Goal: Transaction & Acquisition: Book appointment/travel/reservation

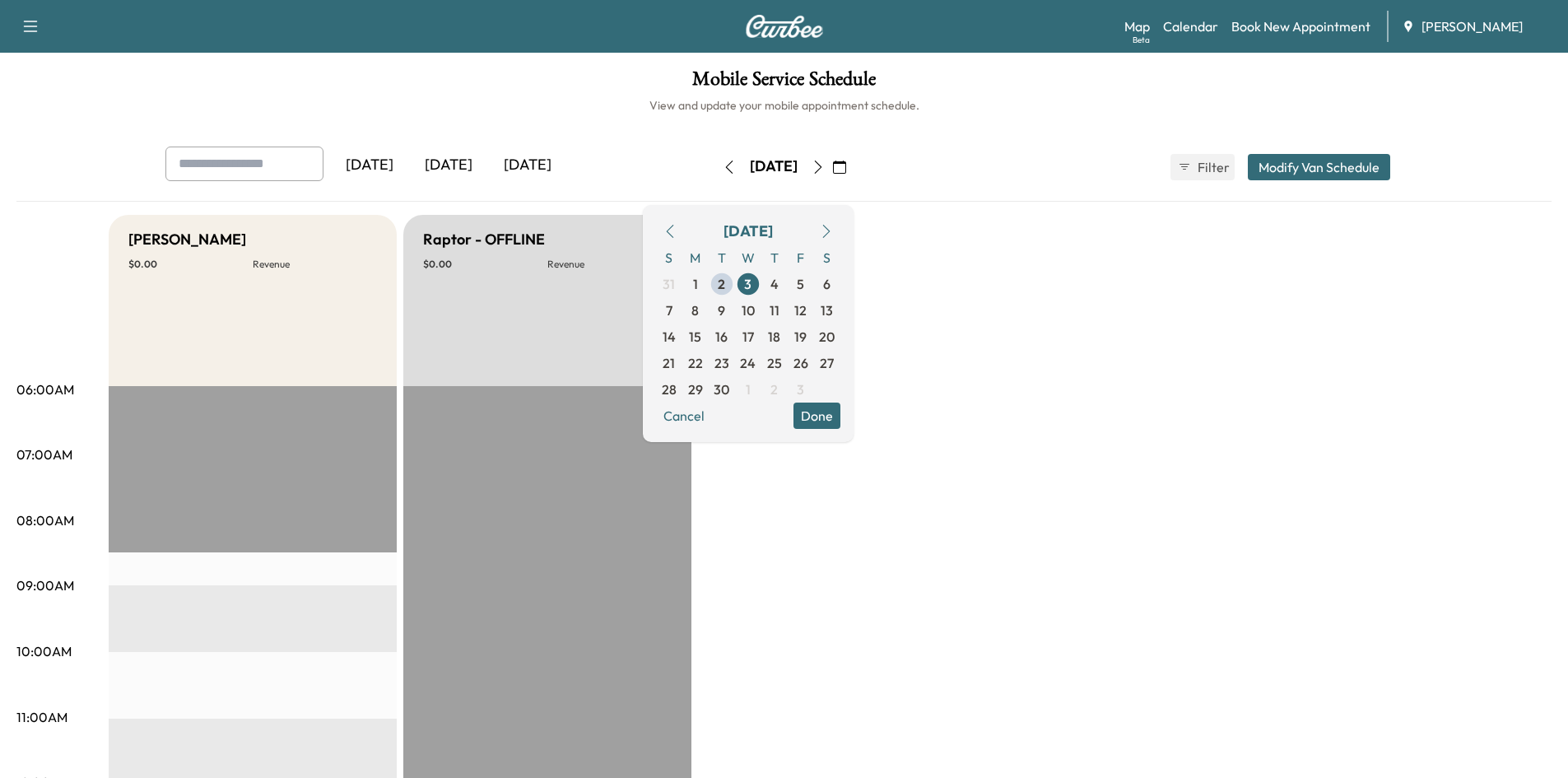
scroll to position [67, 0]
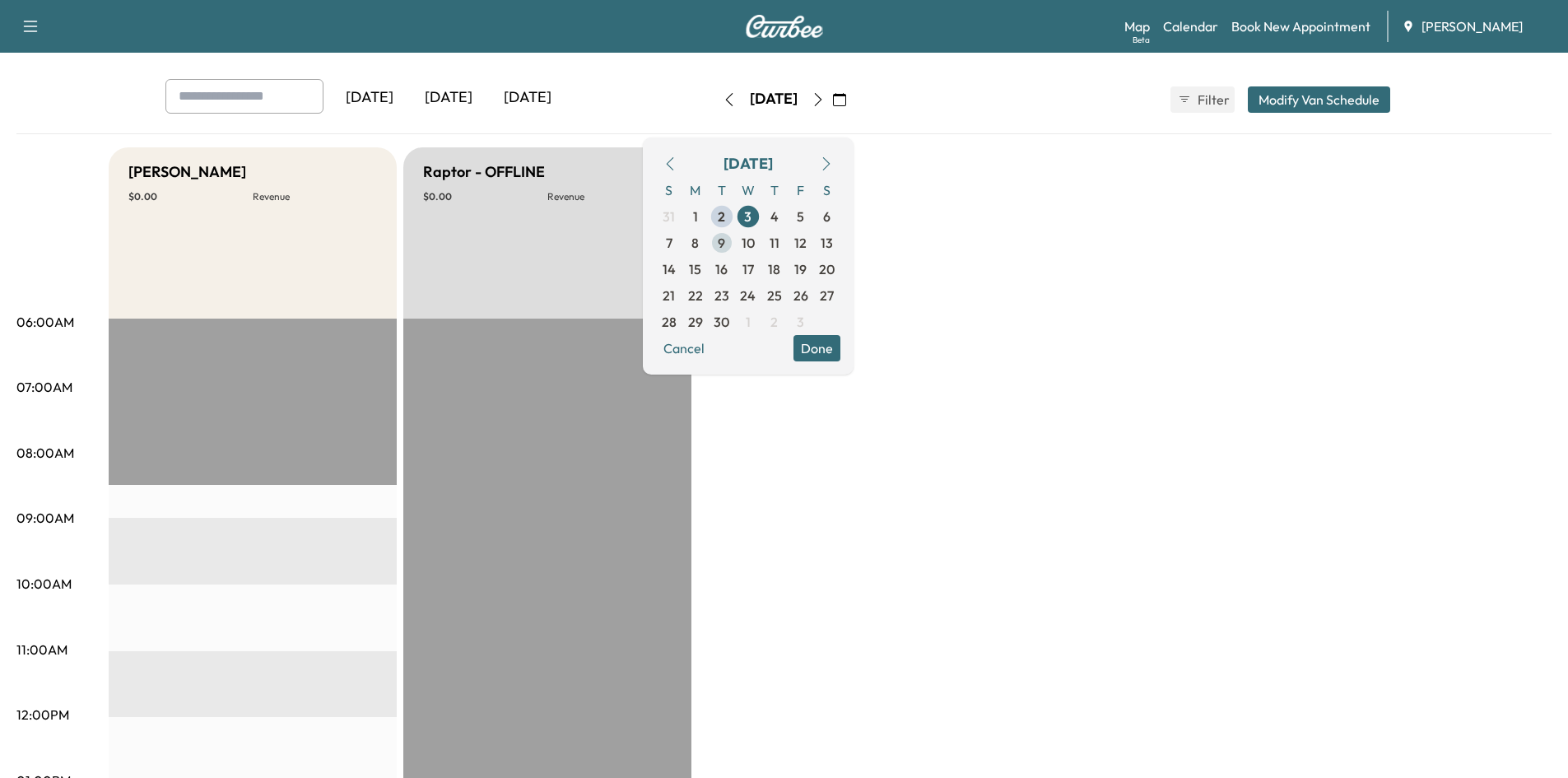
click at [725, 242] on span "9" at bounding box center [721, 242] width 8 height 20
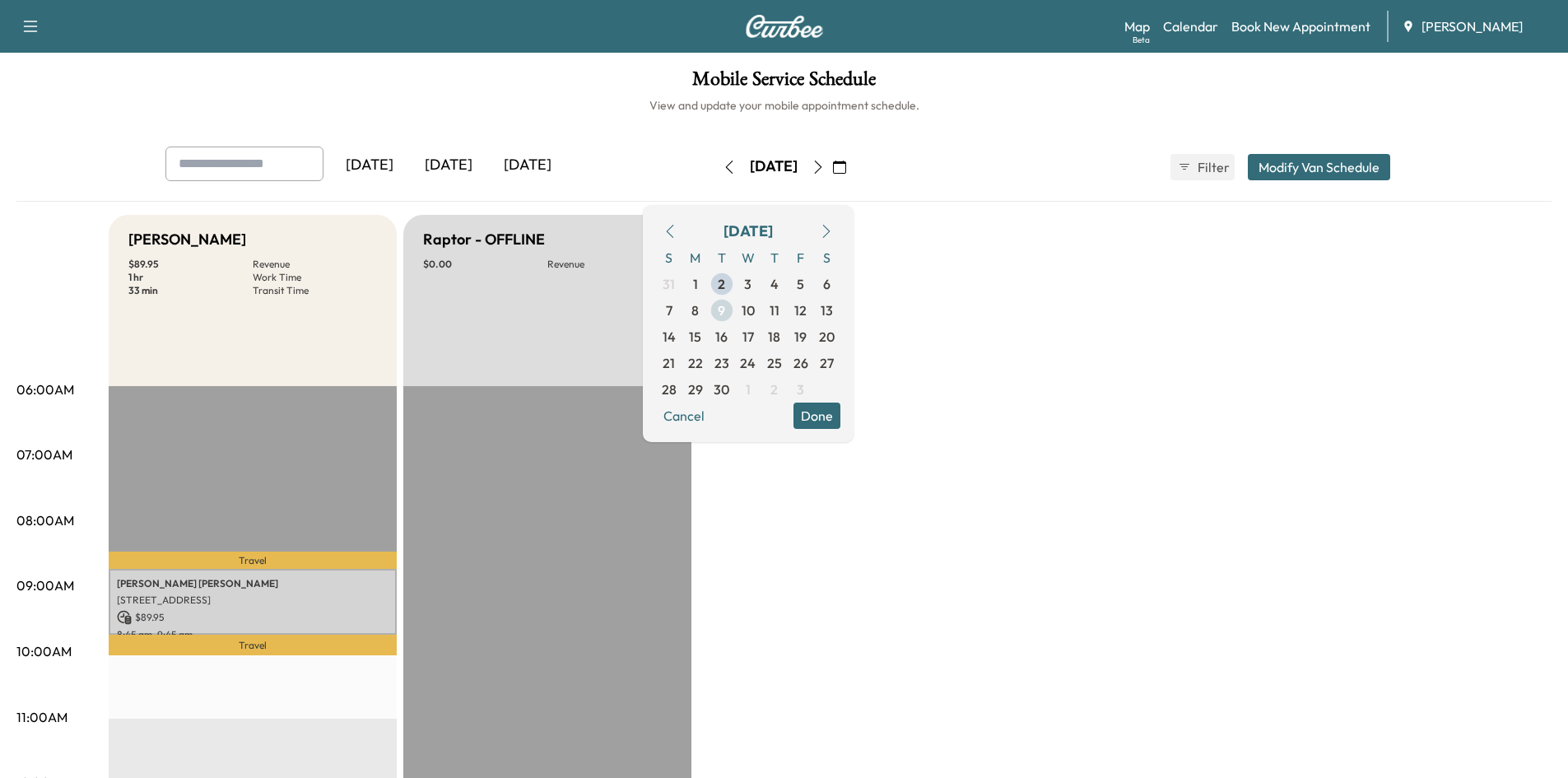
click at [725, 315] on span "9" at bounding box center [721, 310] width 8 height 20
click at [1281, 28] on link "Book New Appointment" at bounding box center [1301, 26] width 139 height 20
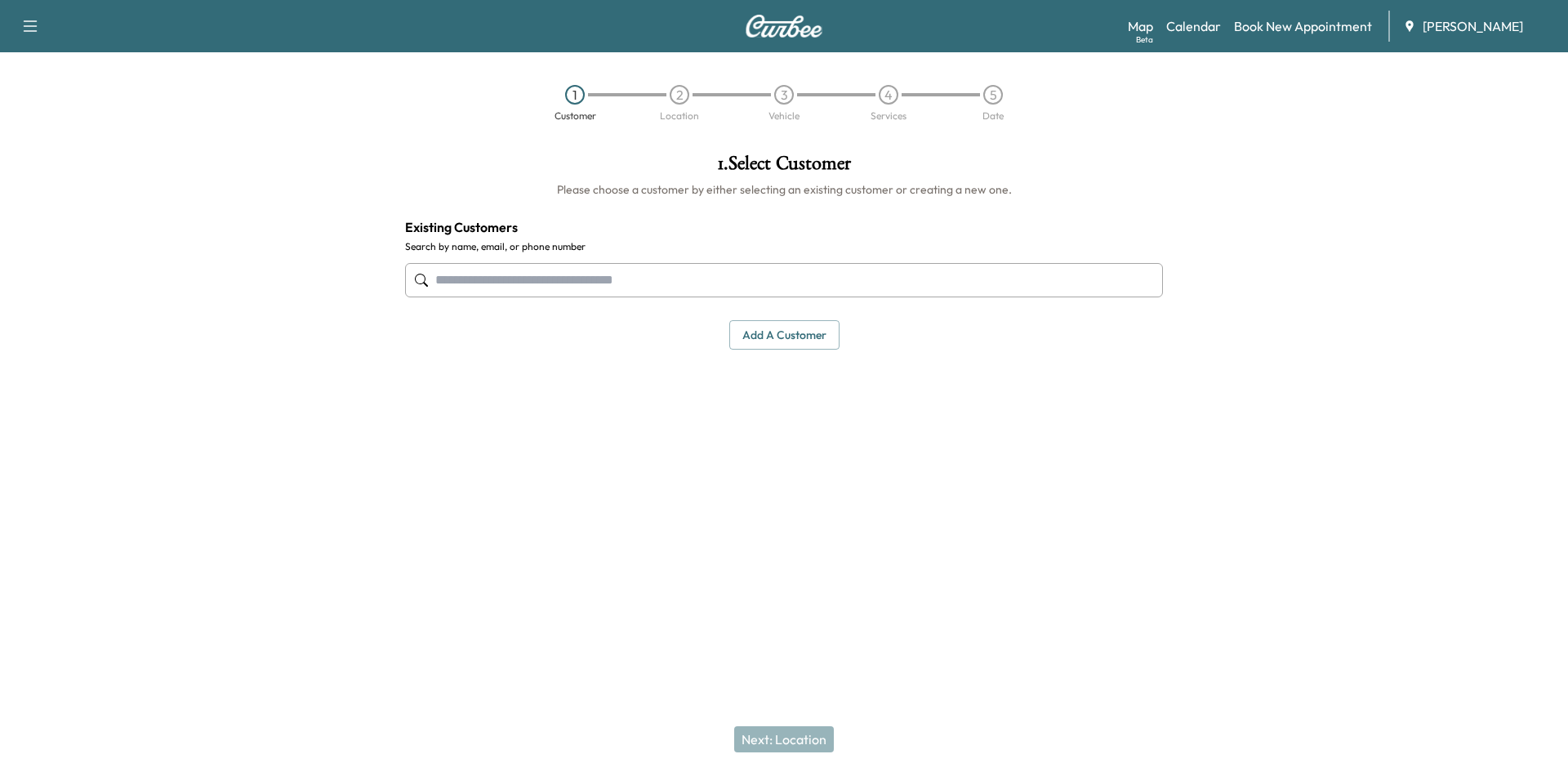
click at [788, 333] on button "Add a customer" at bounding box center [785, 335] width 111 height 30
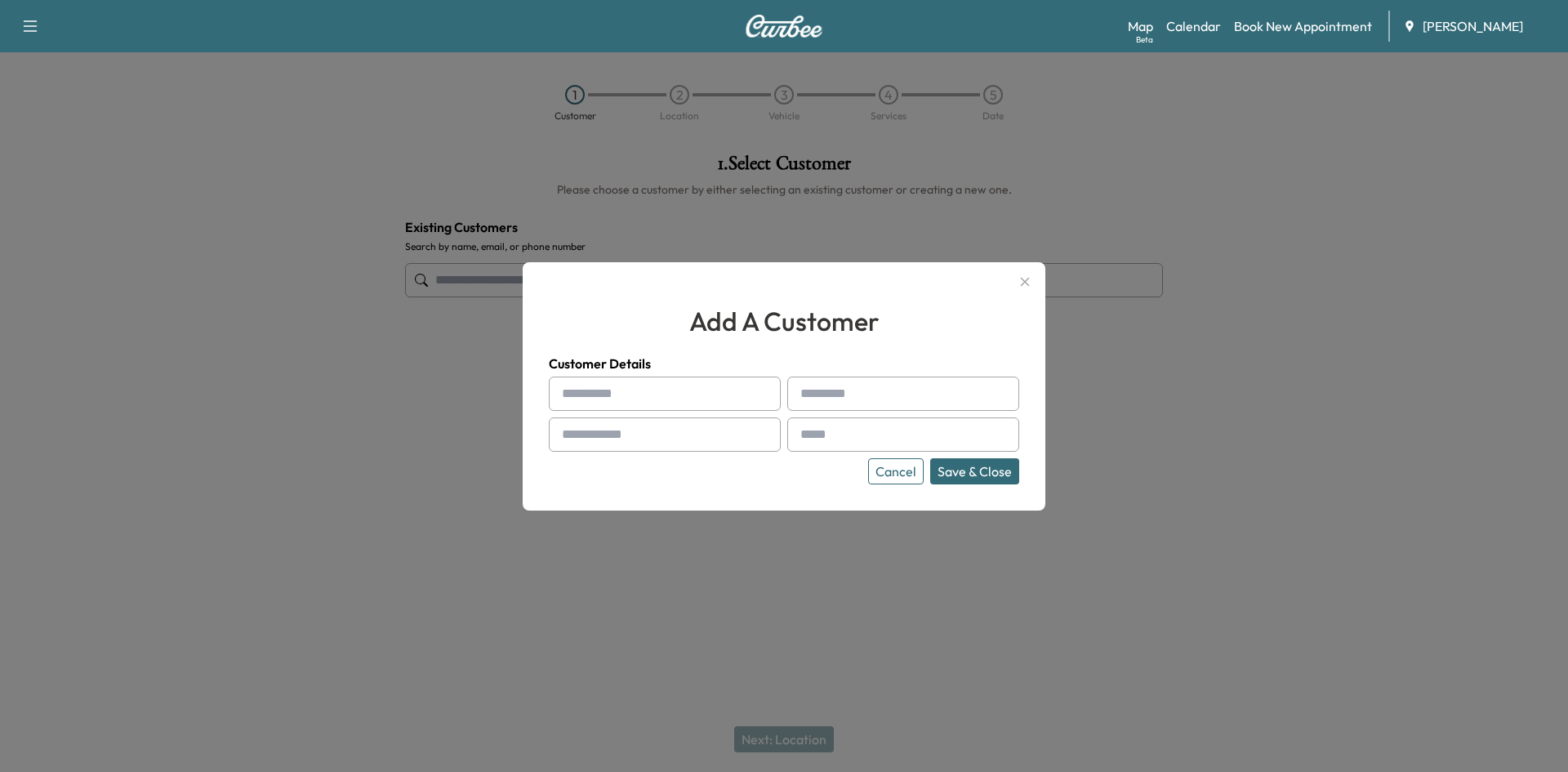
click at [671, 395] on input "text" at bounding box center [665, 394] width 232 height 35
type input "*****"
click at [868, 396] on input "text" at bounding box center [903, 394] width 232 height 35
type input "*******"
click at [640, 437] on input "text" at bounding box center [665, 435] width 232 height 35
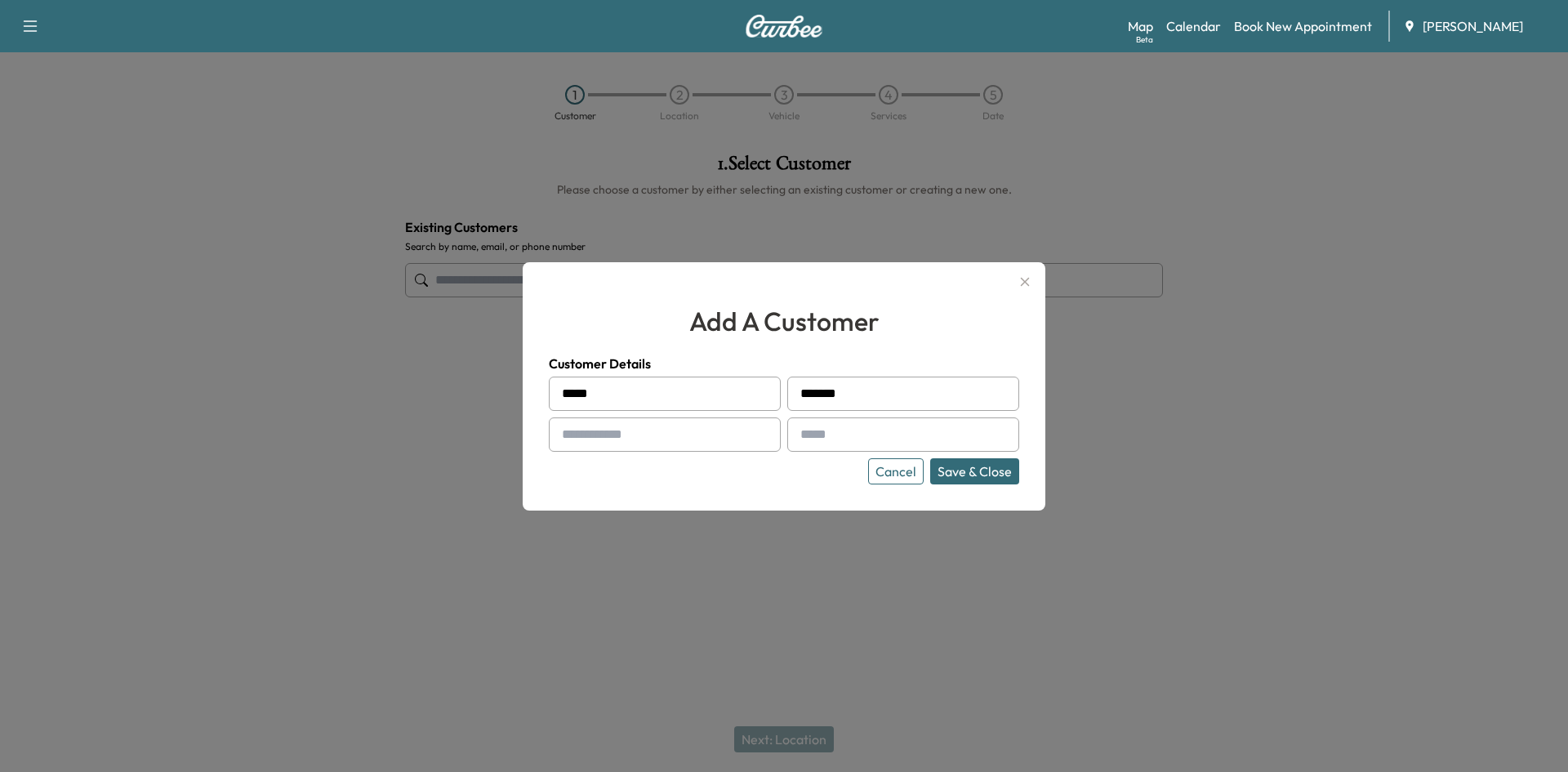
drag, startPoint x: 602, startPoint y: 439, endPoint x: 614, endPoint y: 435, distance: 12.6
click at [603, 439] on input "text" at bounding box center [665, 435] width 232 height 35
click at [615, 434] on input "text" at bounding box center [665, 435] width 232 height 35
type input "**********"
click at [843, 432] on input "text" at bounding box center [903, 435] width 232 height 35
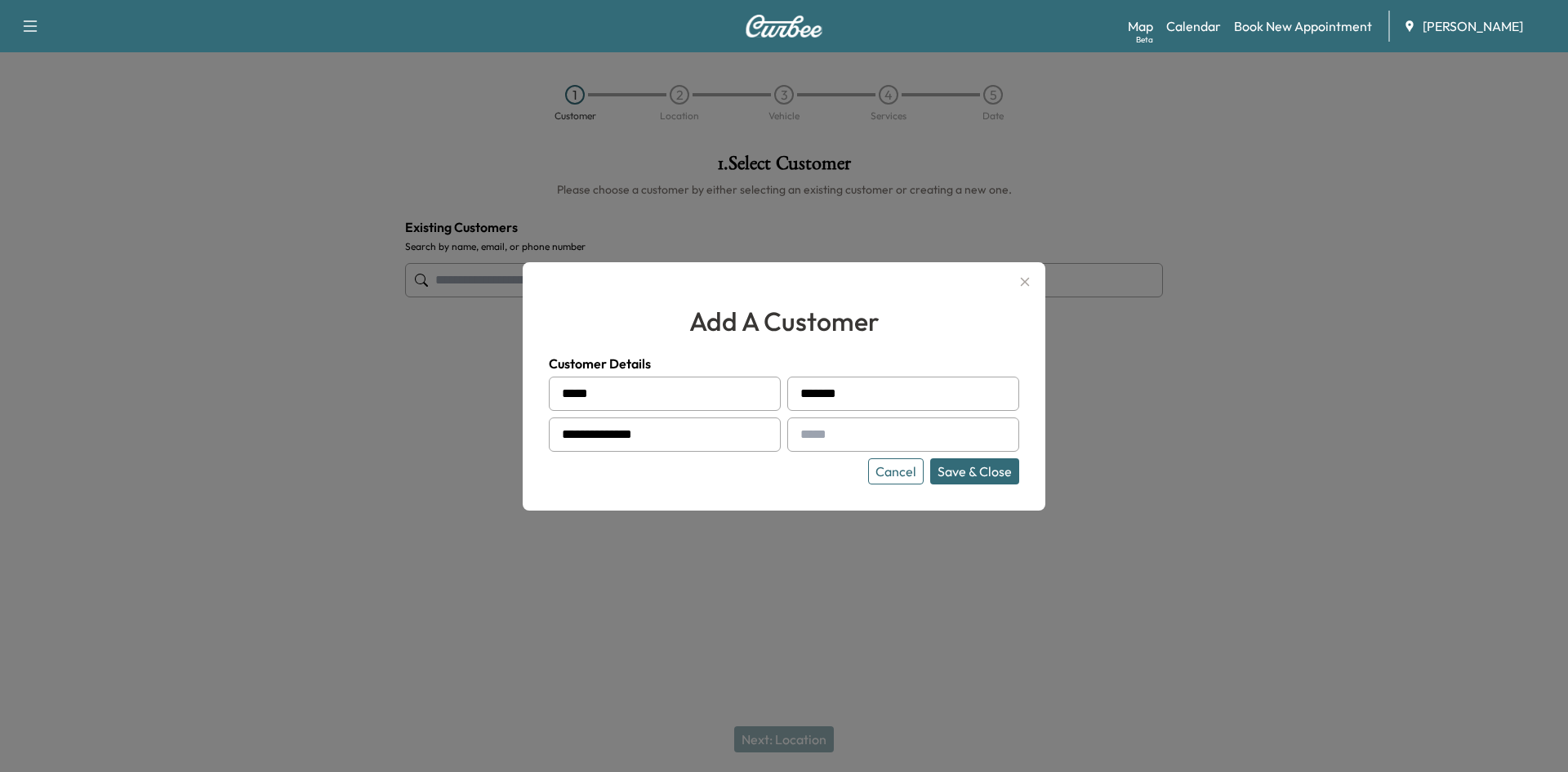
drag, startPoint x: 804, startPoint y: 433, endPoint x: 779, endPoint y: 482, distance: 55.0
drag, startPoint x: 779, startPoint y: 482, endPoint x: 1061, endPoint y: 508, distance: 283.2
click at [1171, 507] on div at bounding box center [784, 386] width 1568 height 772
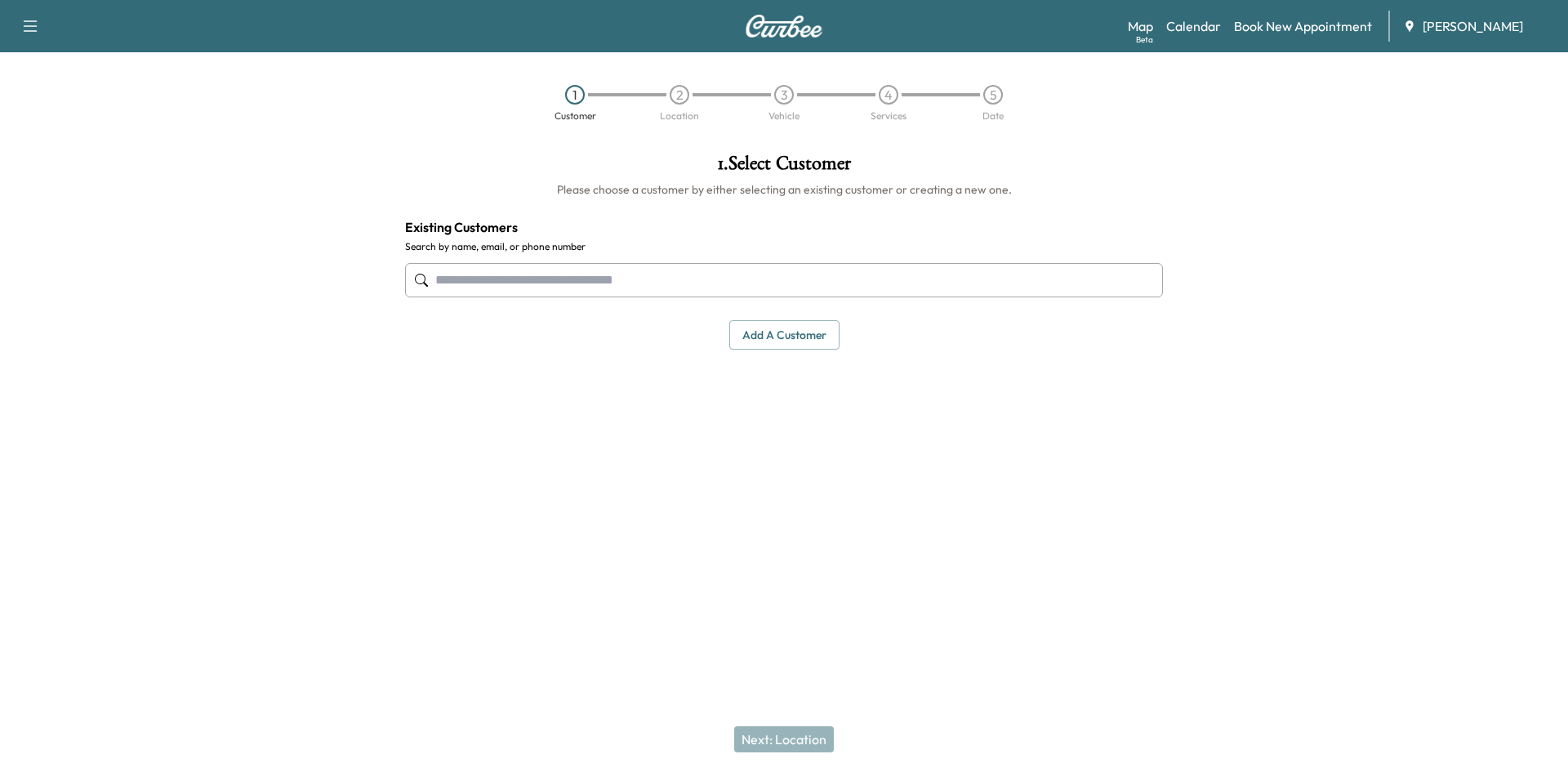
click at [765, 334] on button "Add a customer" at bounding box center [785, 335] width 111 height 30
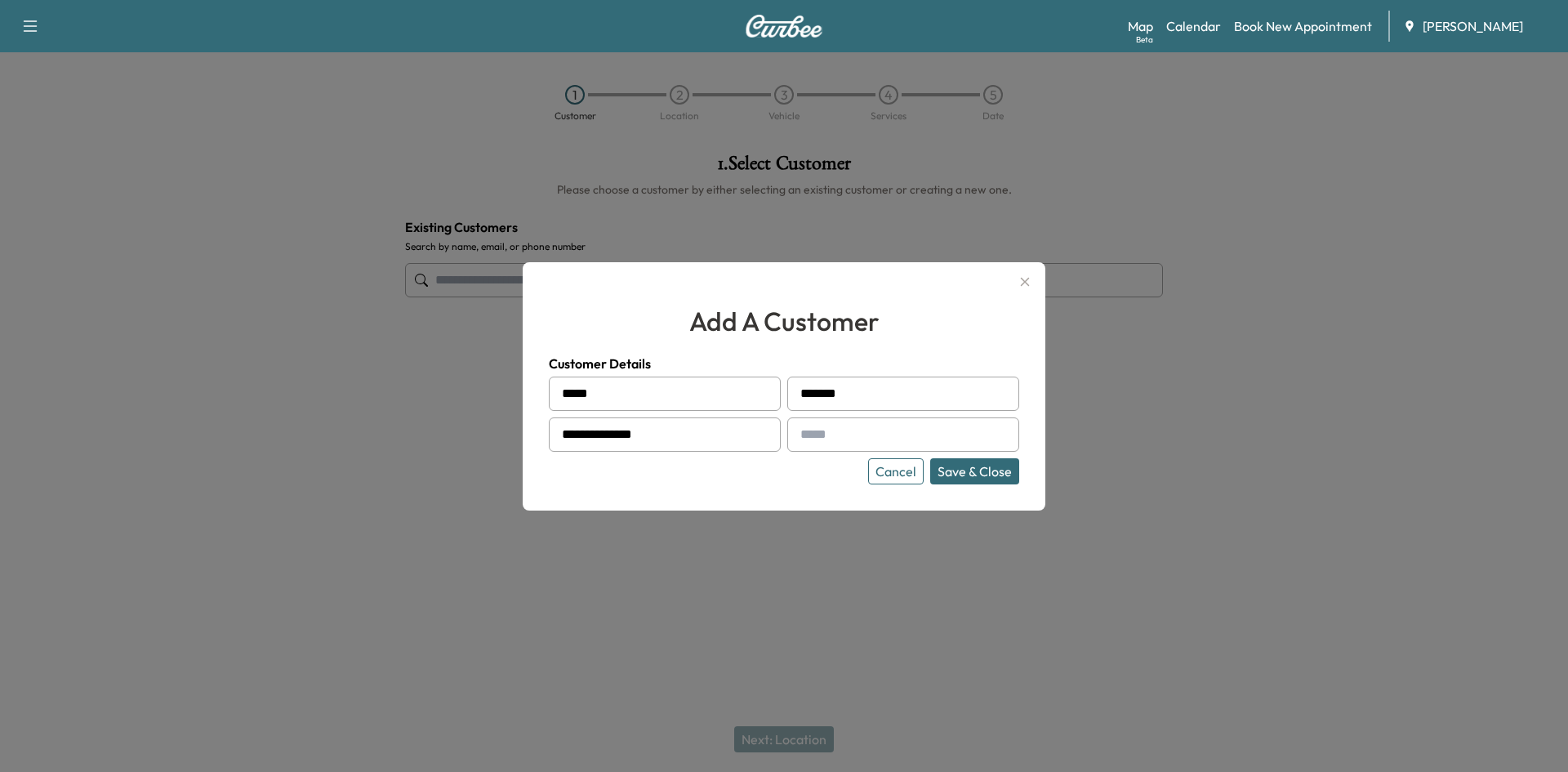
paste input "**********"
type input "**********"
click at [984, 475] on button "Save & Close" at bounding box center [974, 471] width 89 height 26
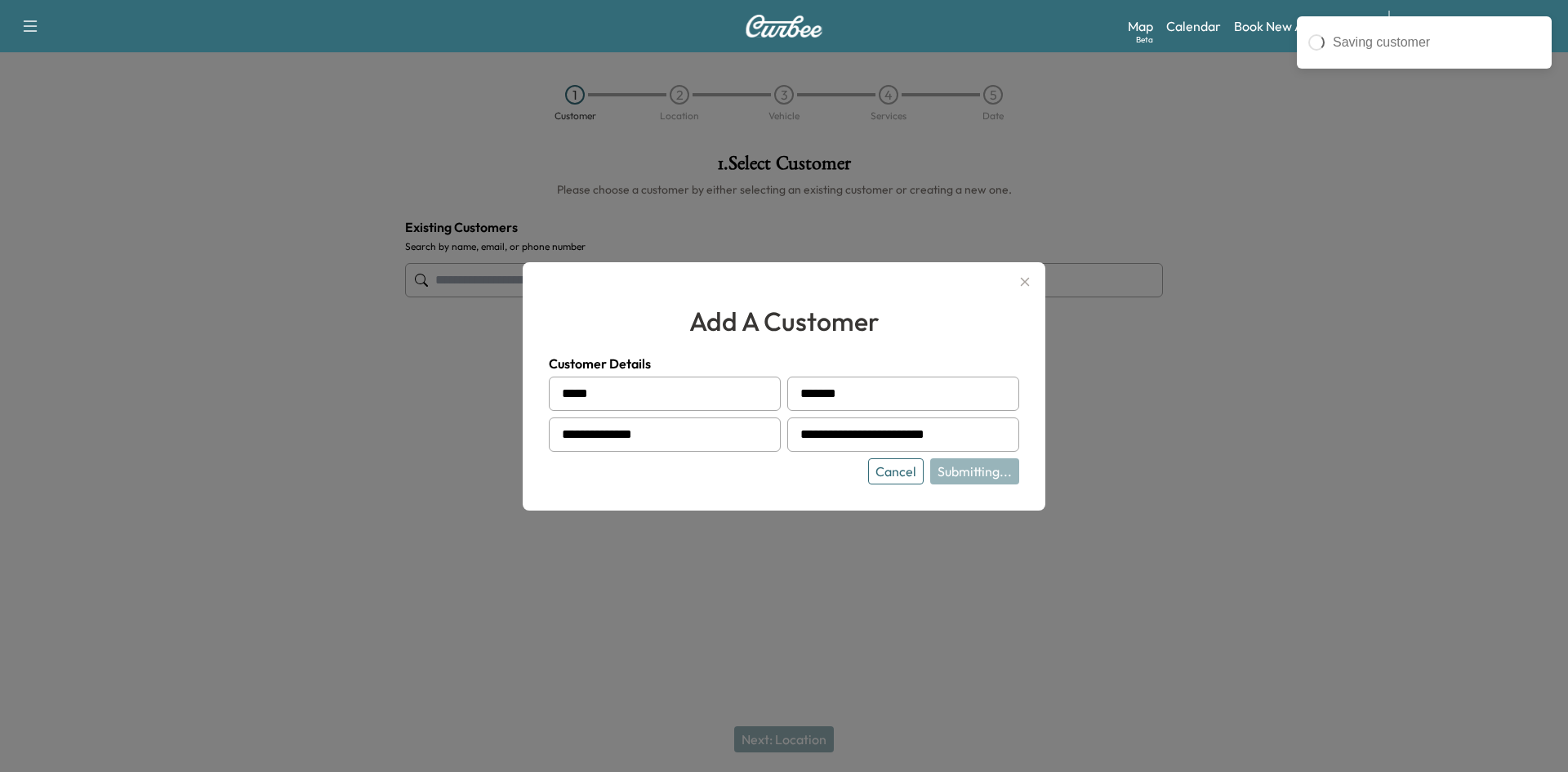
type input "**********"
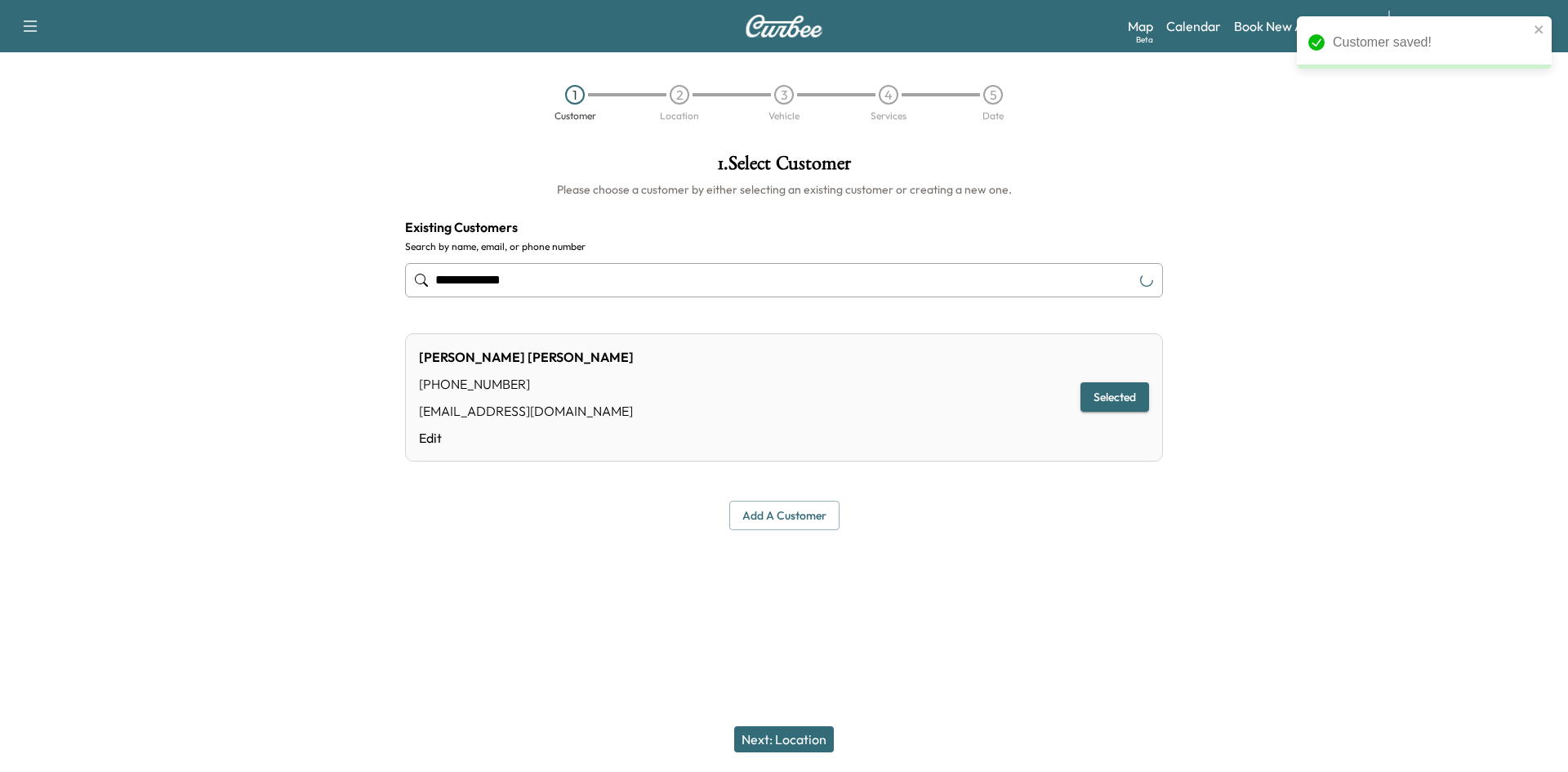
click at [777, 736] on button "Next: Location" at bounding box center [783, 739] width 99 height 26
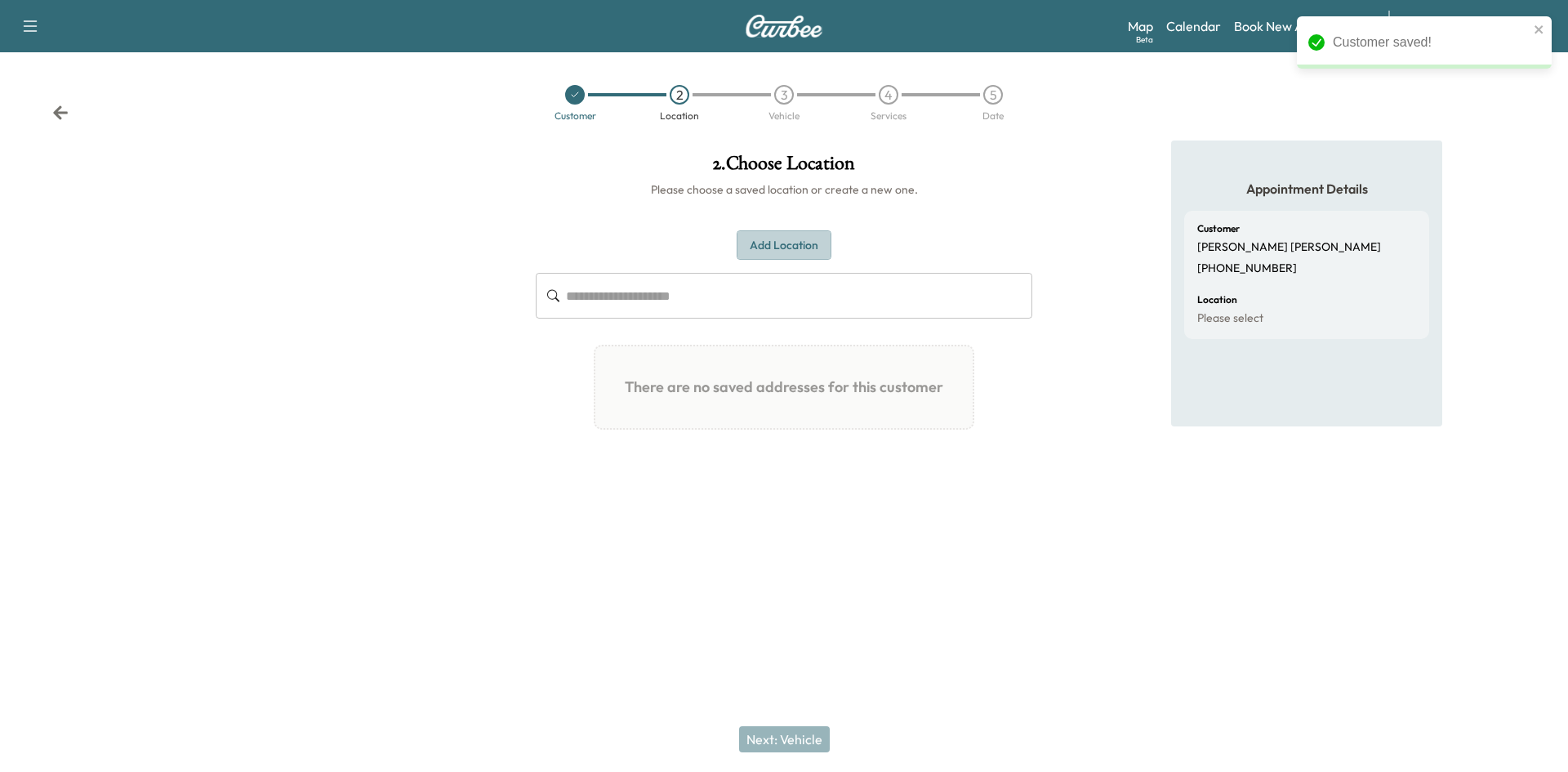
click at [769, 251] on button "Add Location" at bounding box center [784, 245] width 95 height 30
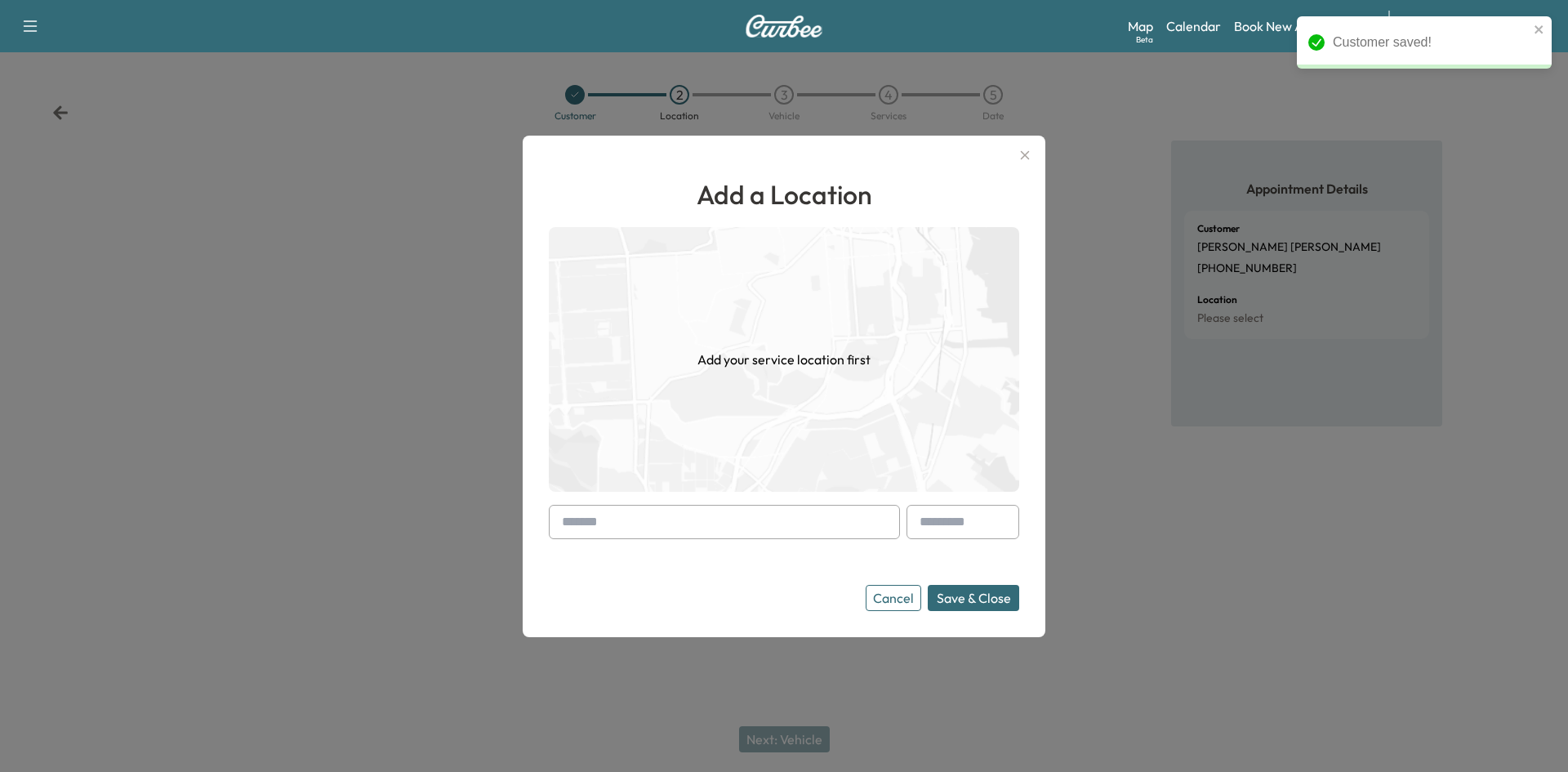
click at [602, 526] on input "text" at bounding box center [724, 522] width 351 height 35
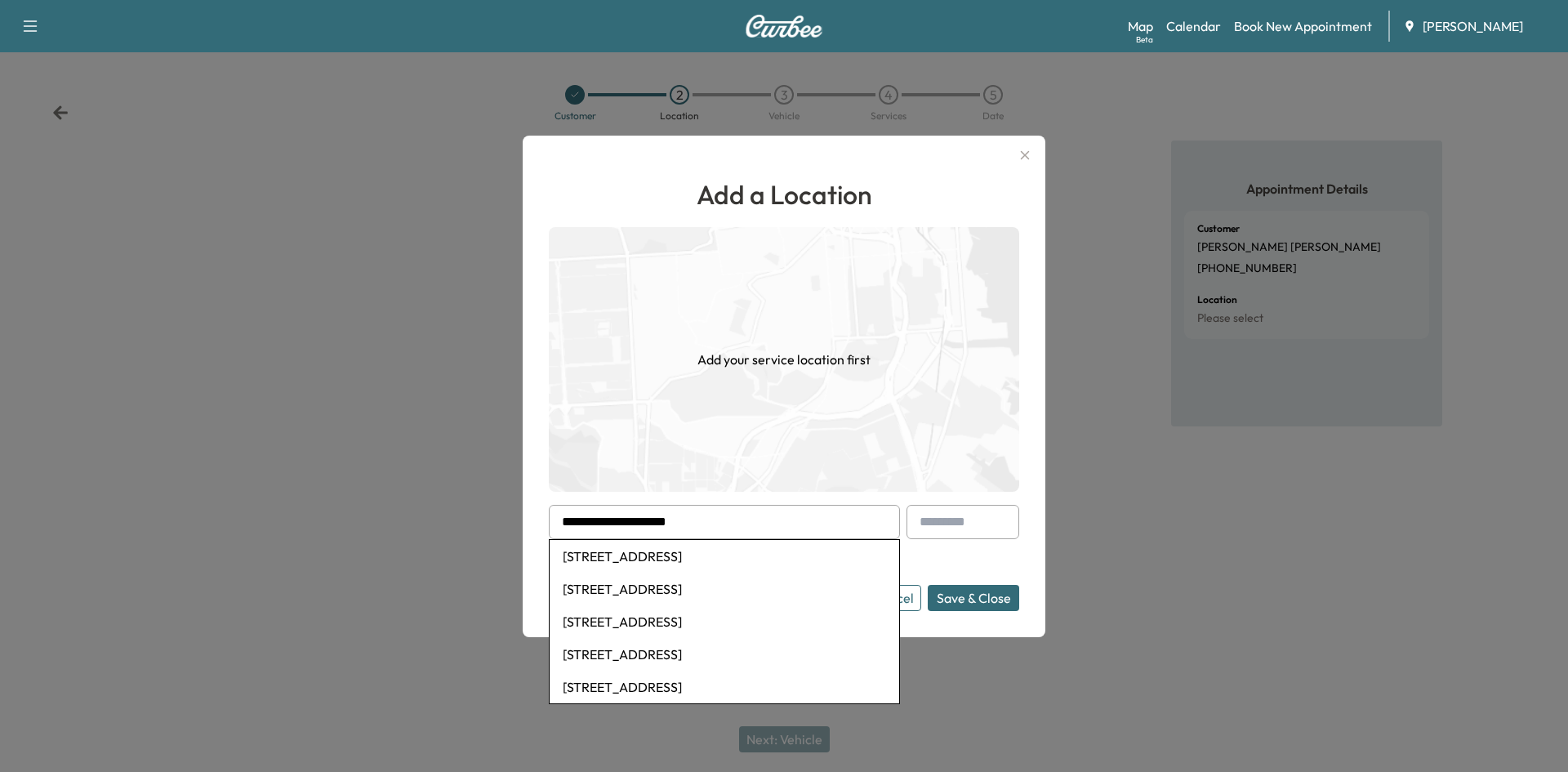
click at [730, 555] on li "[STREET_ADDRESS]" at bounding box center [724, 557] width 349 height 33
type input "**********"
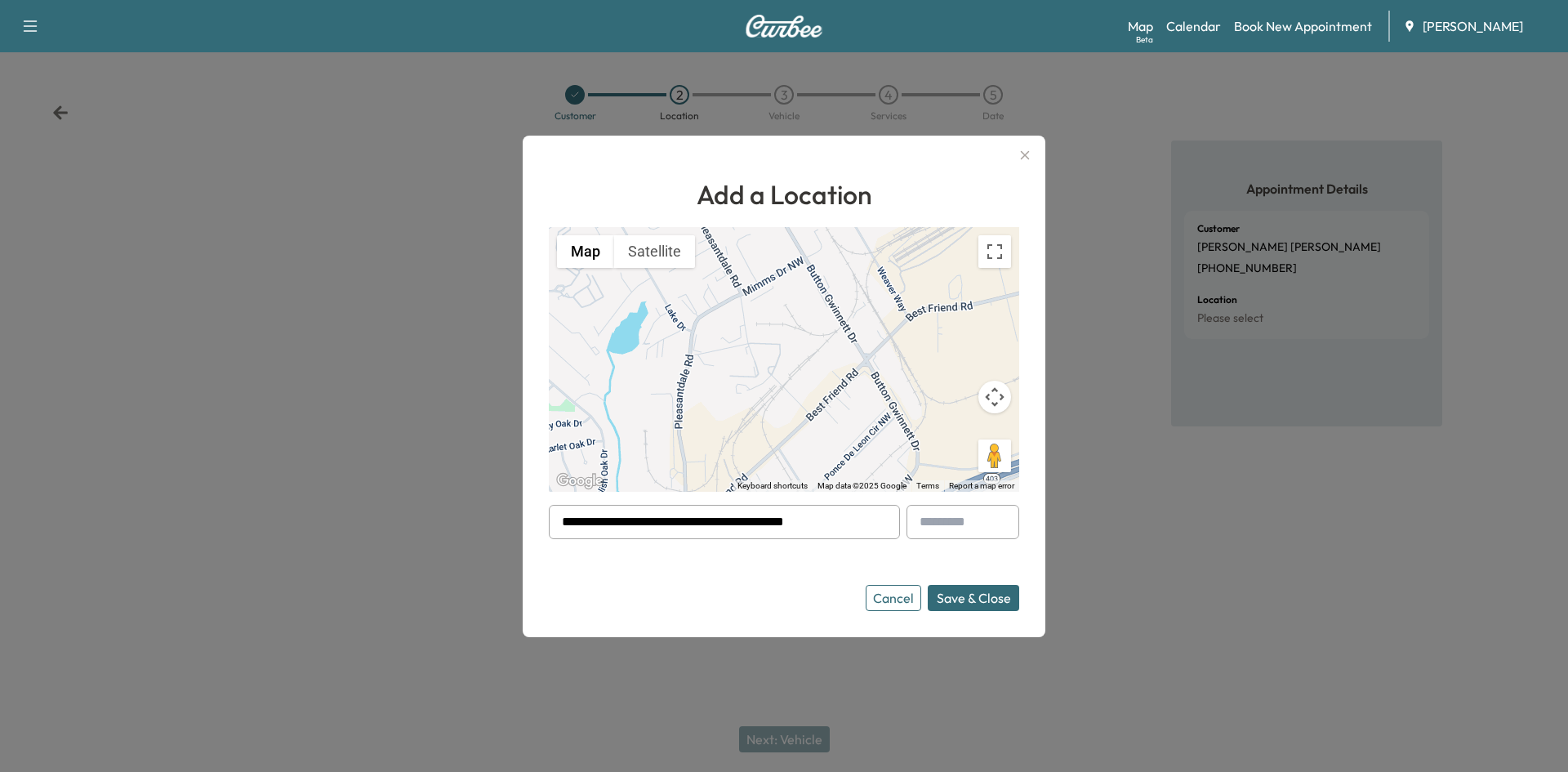
click at [959, 594] on button "Save & Close" at bounding box center [973, 598] width 92 height 26
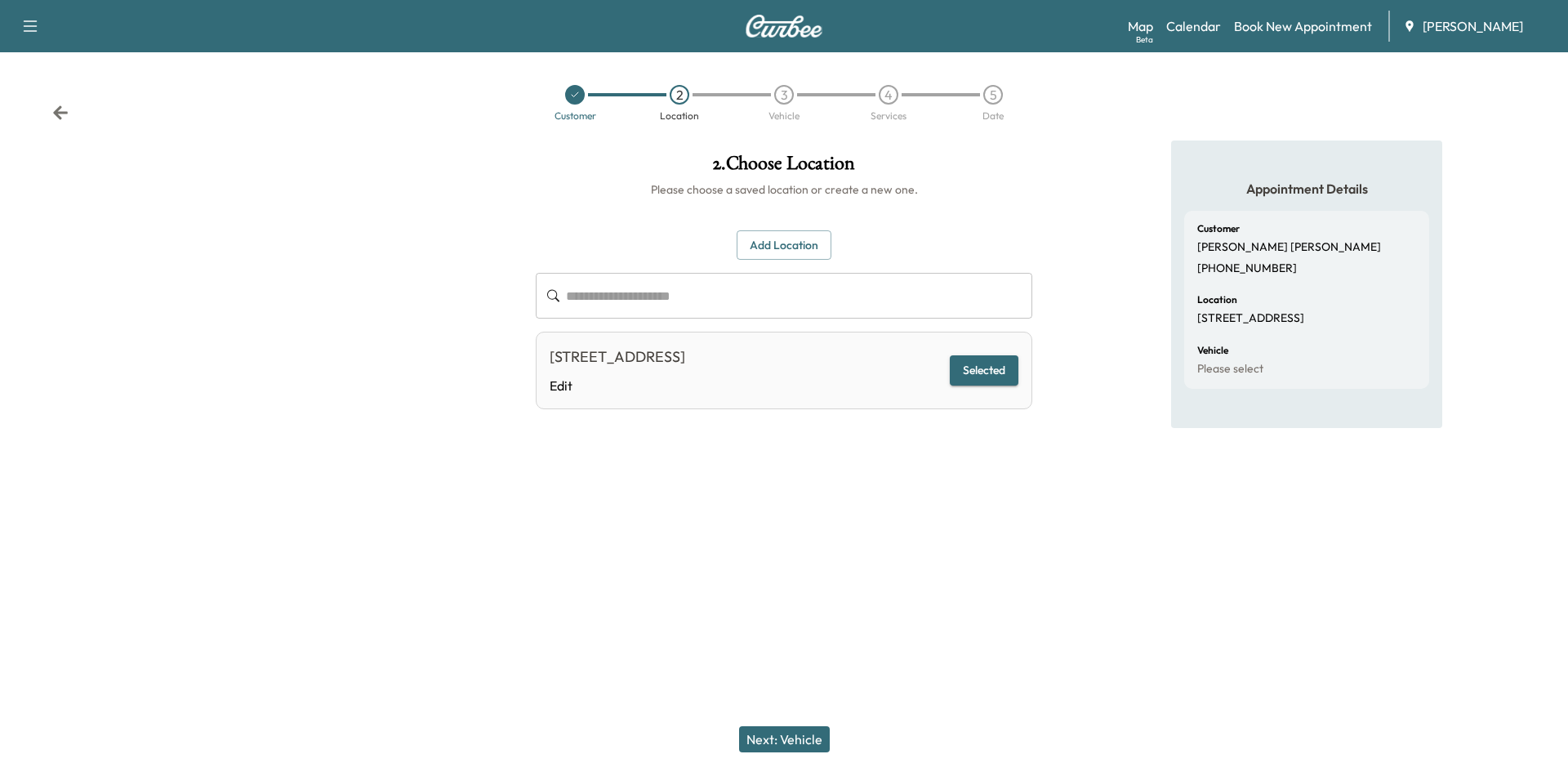
click at [791, 728] on button "Next: Vehicle" at bounding box center [784, 739] width 91 height 26
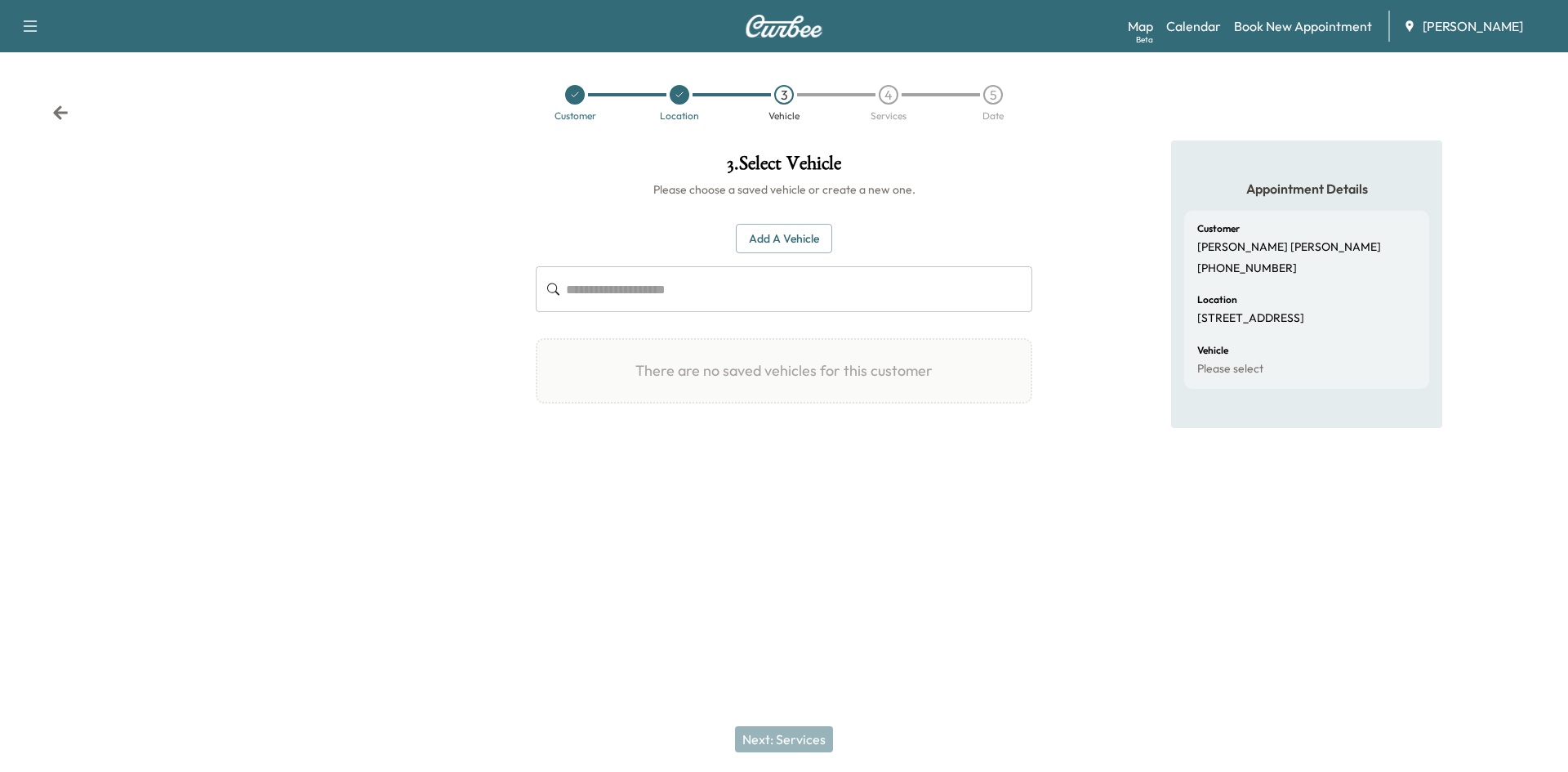
click at [771, 236] on button "Add a Vehicle" at bounding box center [783, 239] width 96 height 30
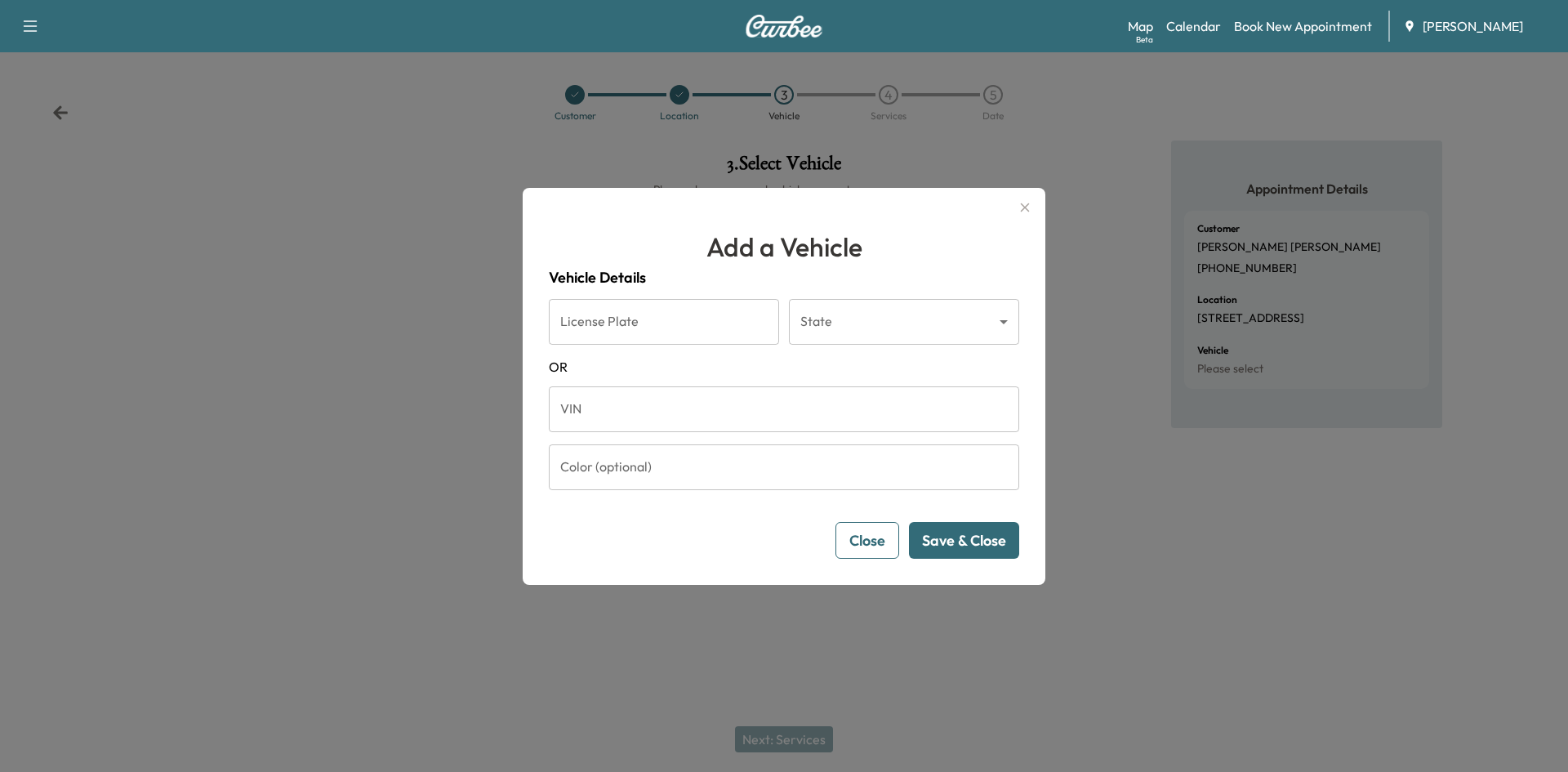
click at [571, 403] on input "VIN" at bounding box center [784, 409] width 470 height 46
paste input "**********"
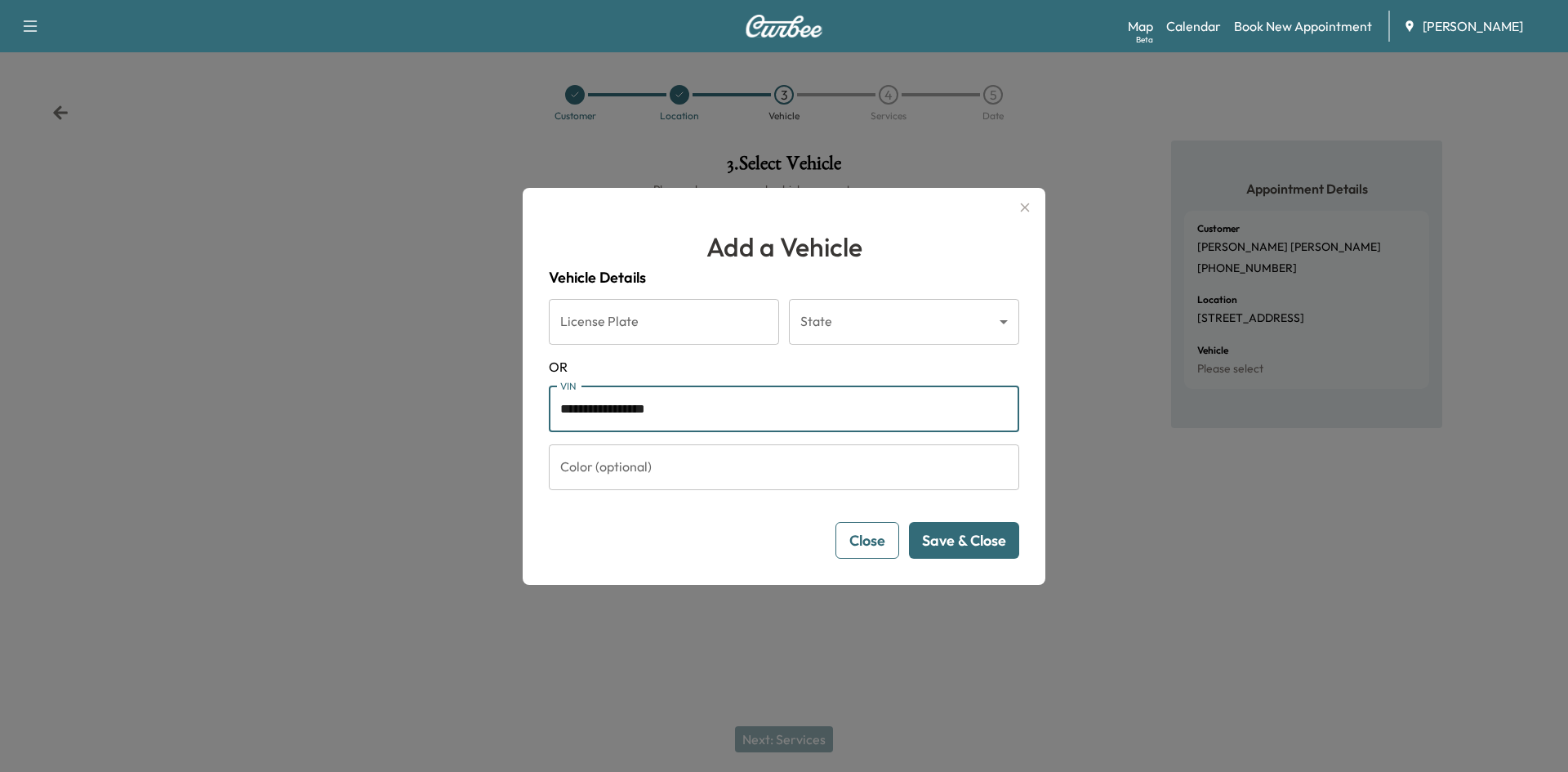
type input "**********"
click at [958, 538] on button "Save & Close" at bounding box center [965, 540] width 111 height 37
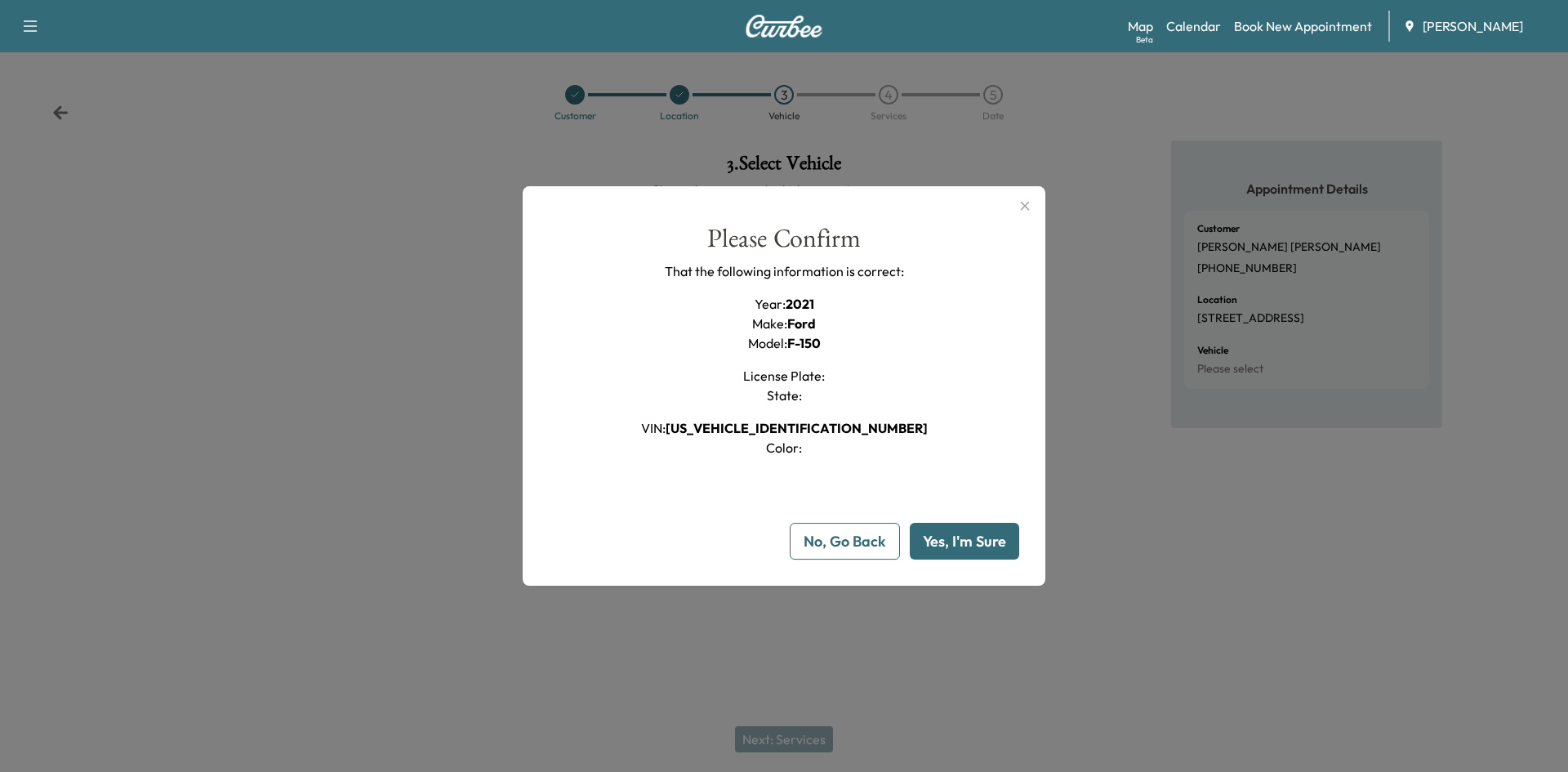
click at [955, 538] on button "Yes, I'm Sure" at bounding box center [965, 541] width 110 height 37
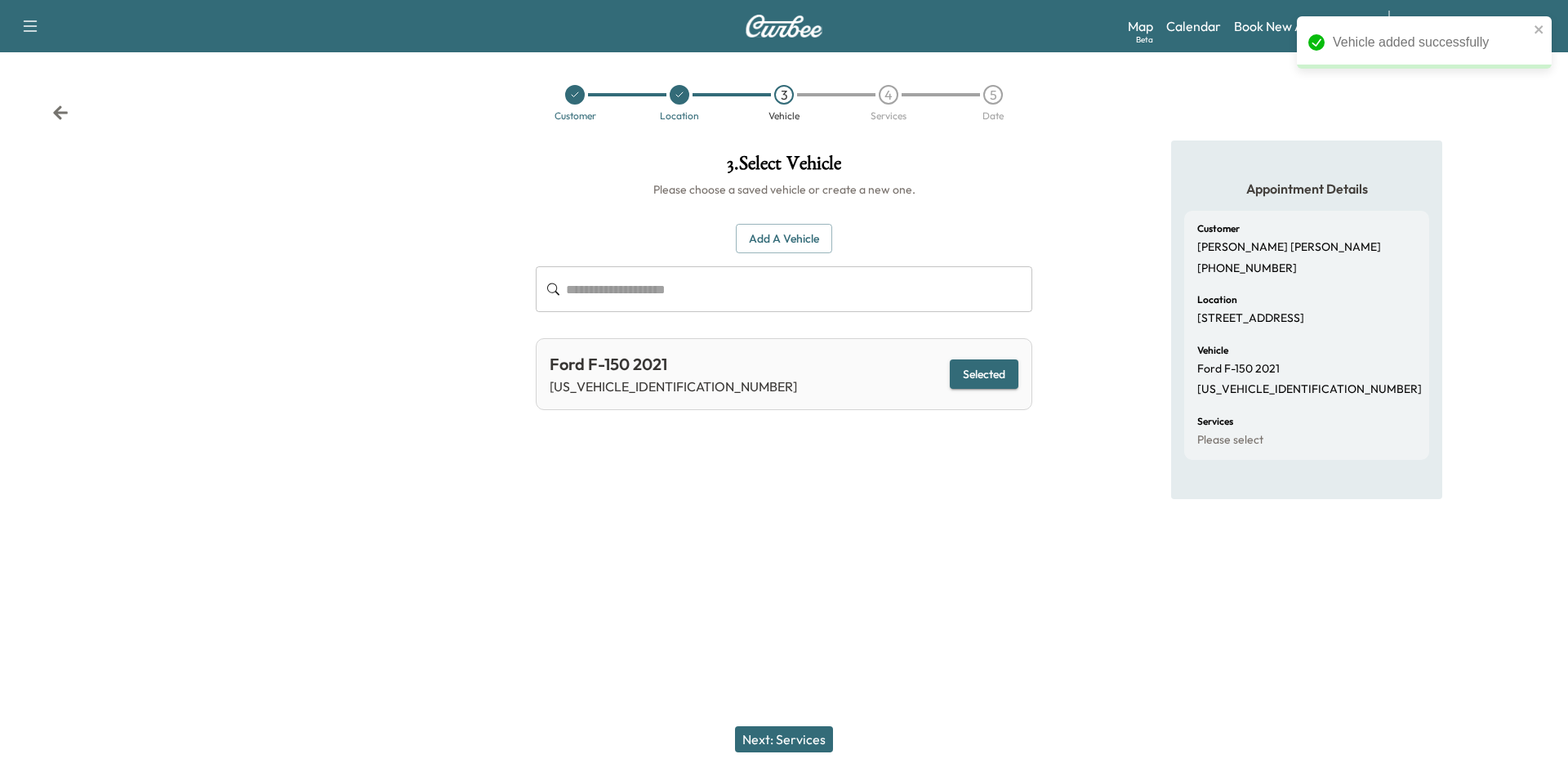
click at [807, 735] on button "Next: Services" at bounding box center [783, 739] width 98 height 26
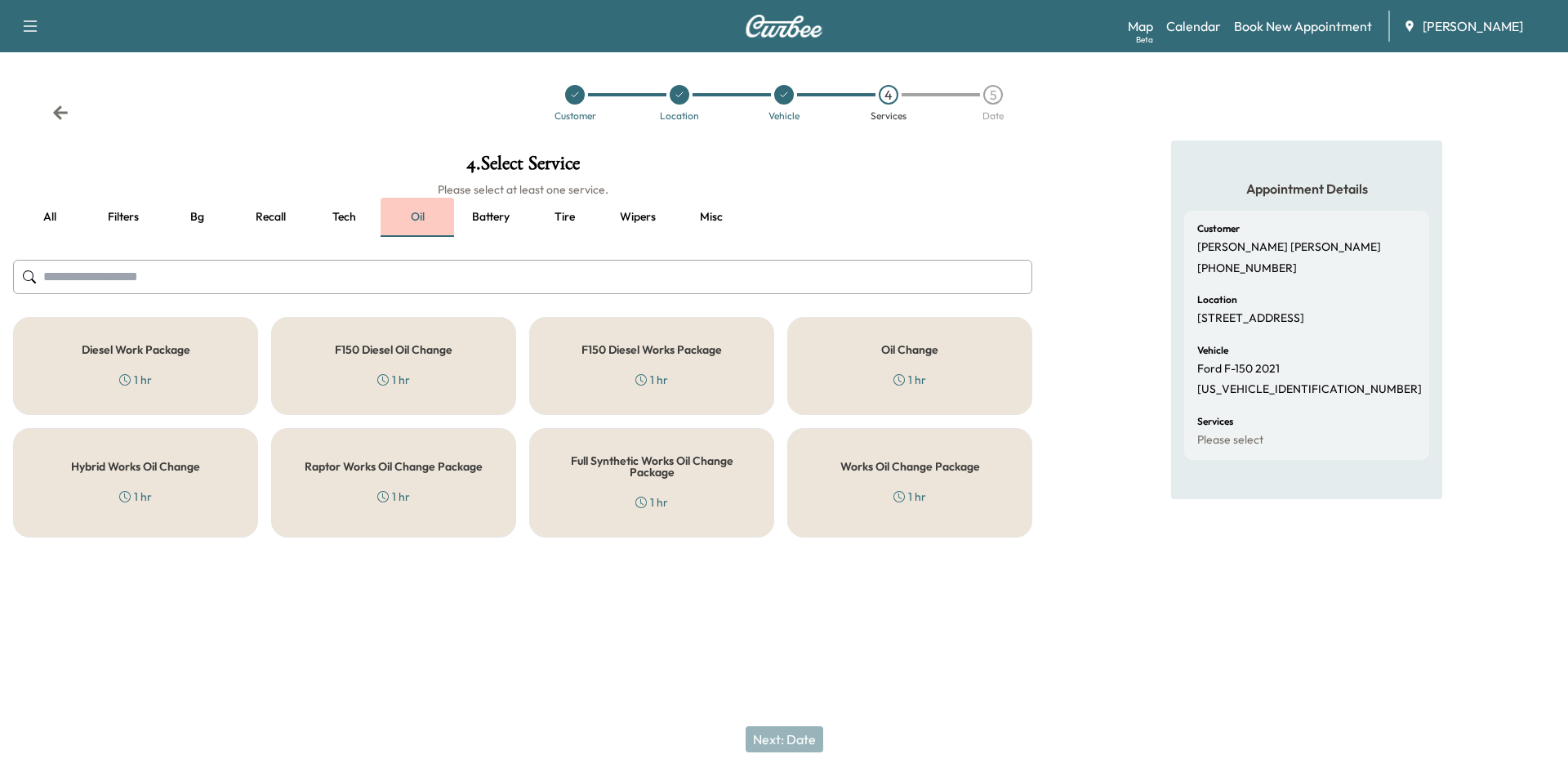
click at [407, 217] on button "Oil" at bounding box center [417, 217] width 73 height 39
click at [909, 482] on div "Works Oil Change Package 1 hr" at bounding box center [909, 482] width 245 height 110
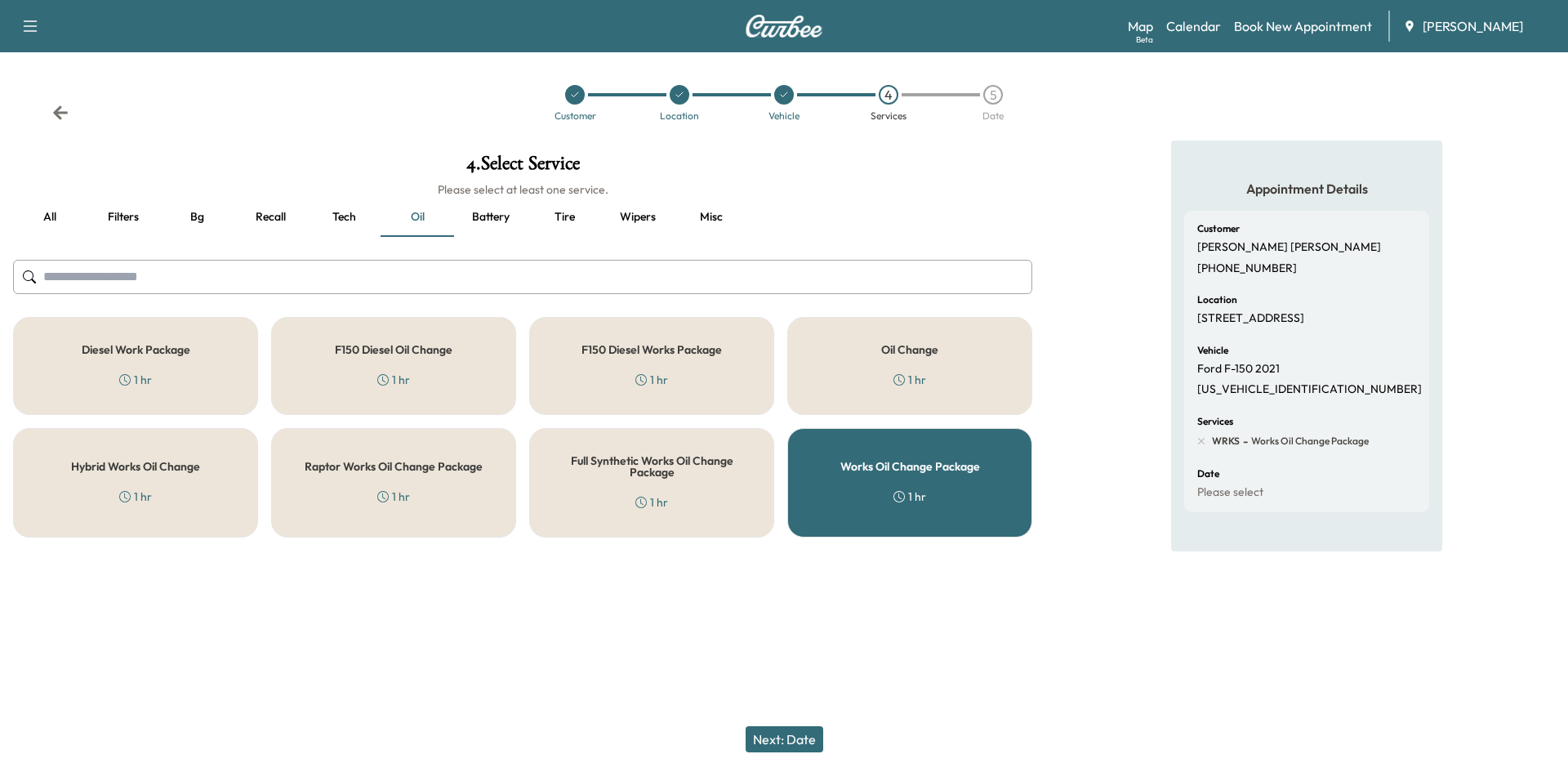
click at [772, 733] on button "Next: Date" at bounding box center [785, 739] width 78 height 26
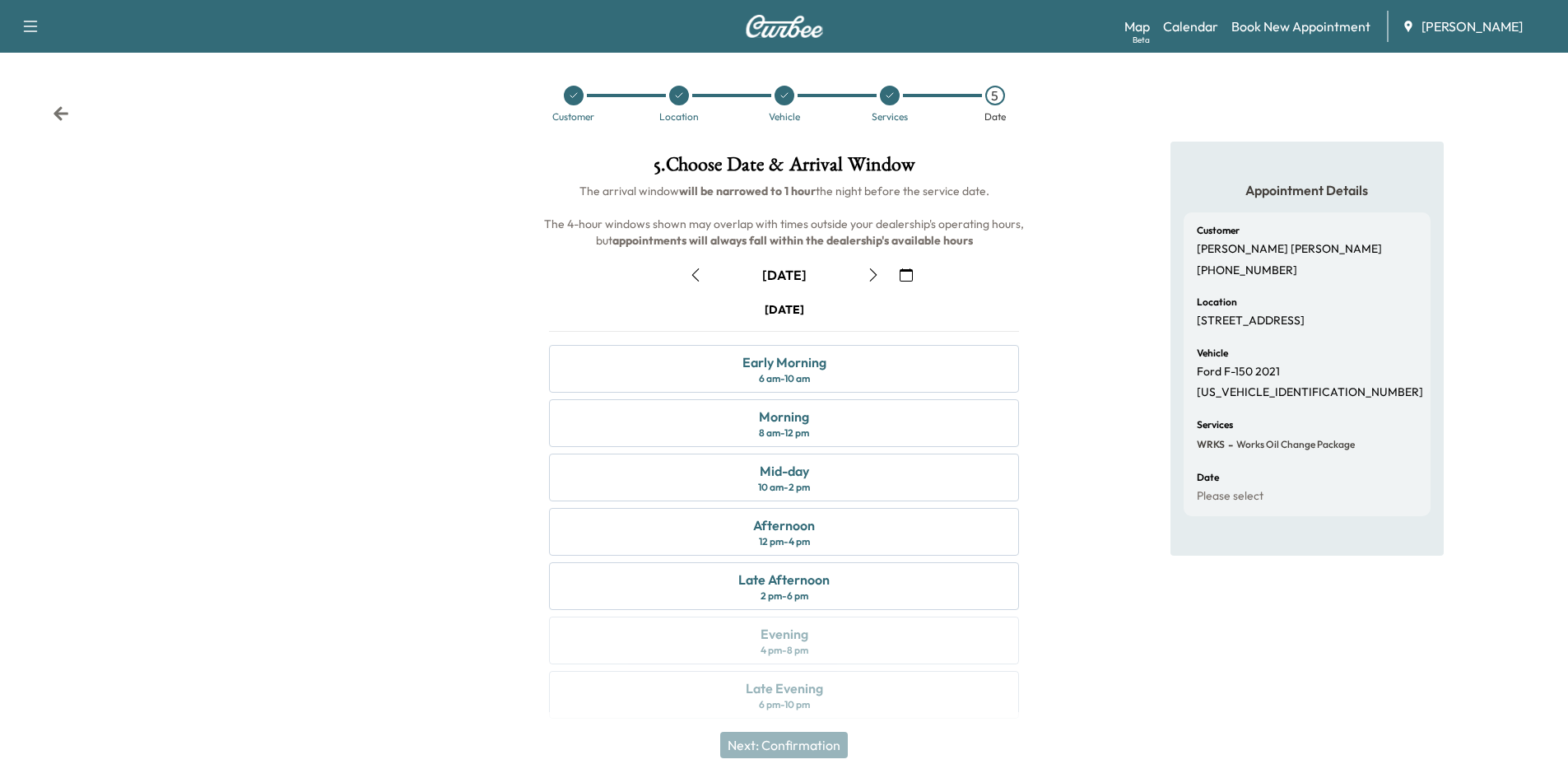
click at [875, 277] on icon "button" at bounding box center [873, 274] width 13 height 13
click at [898, 270] on button "button" at bounding box center [906, 274] width 28 height 26
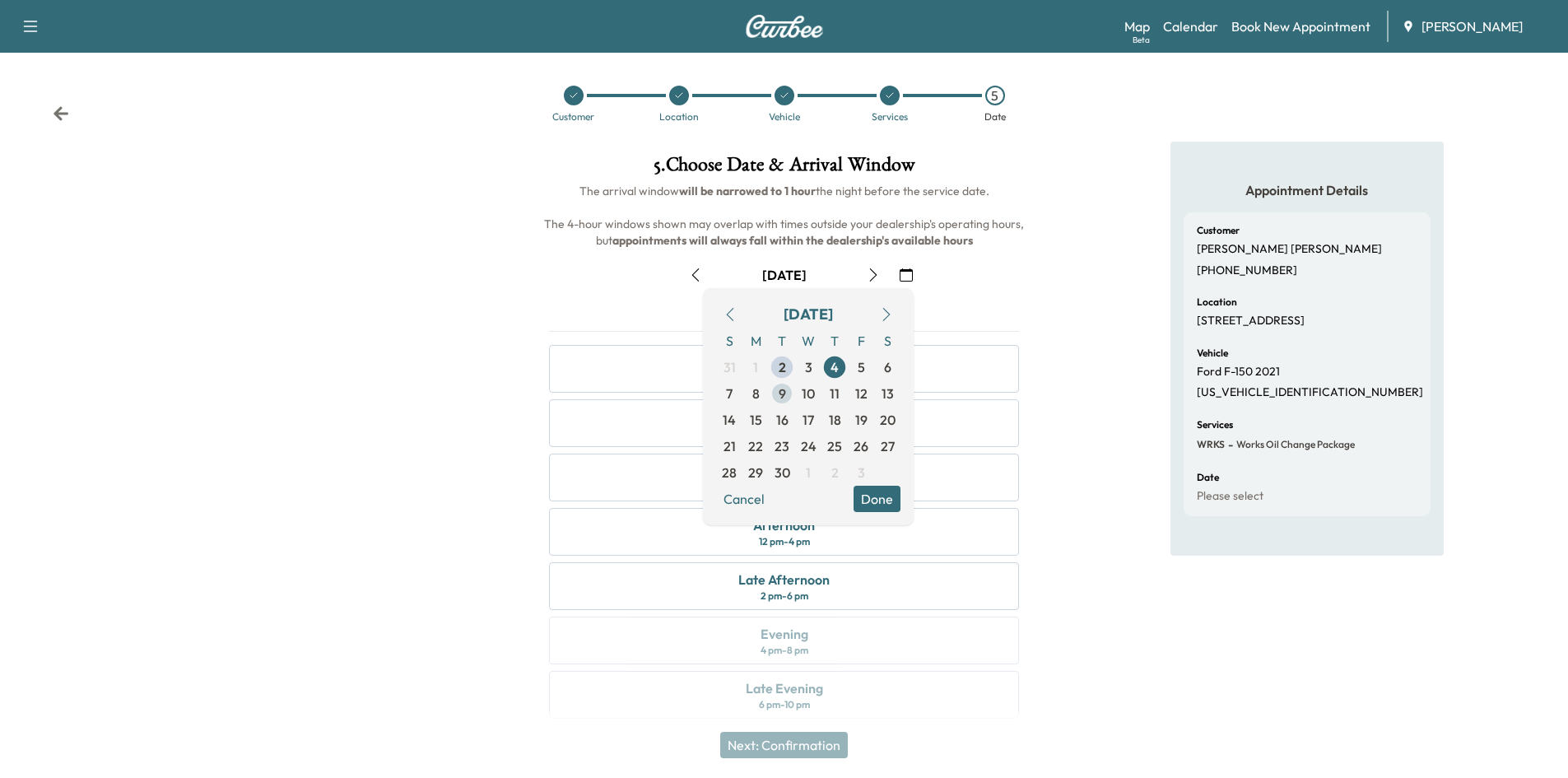
click at [781, 395] on span "9" at bounding box center [782, 393] width 8 height 20
click at [878, 494] on button "Done" at bounding box center [877, 498] width 47 height 26
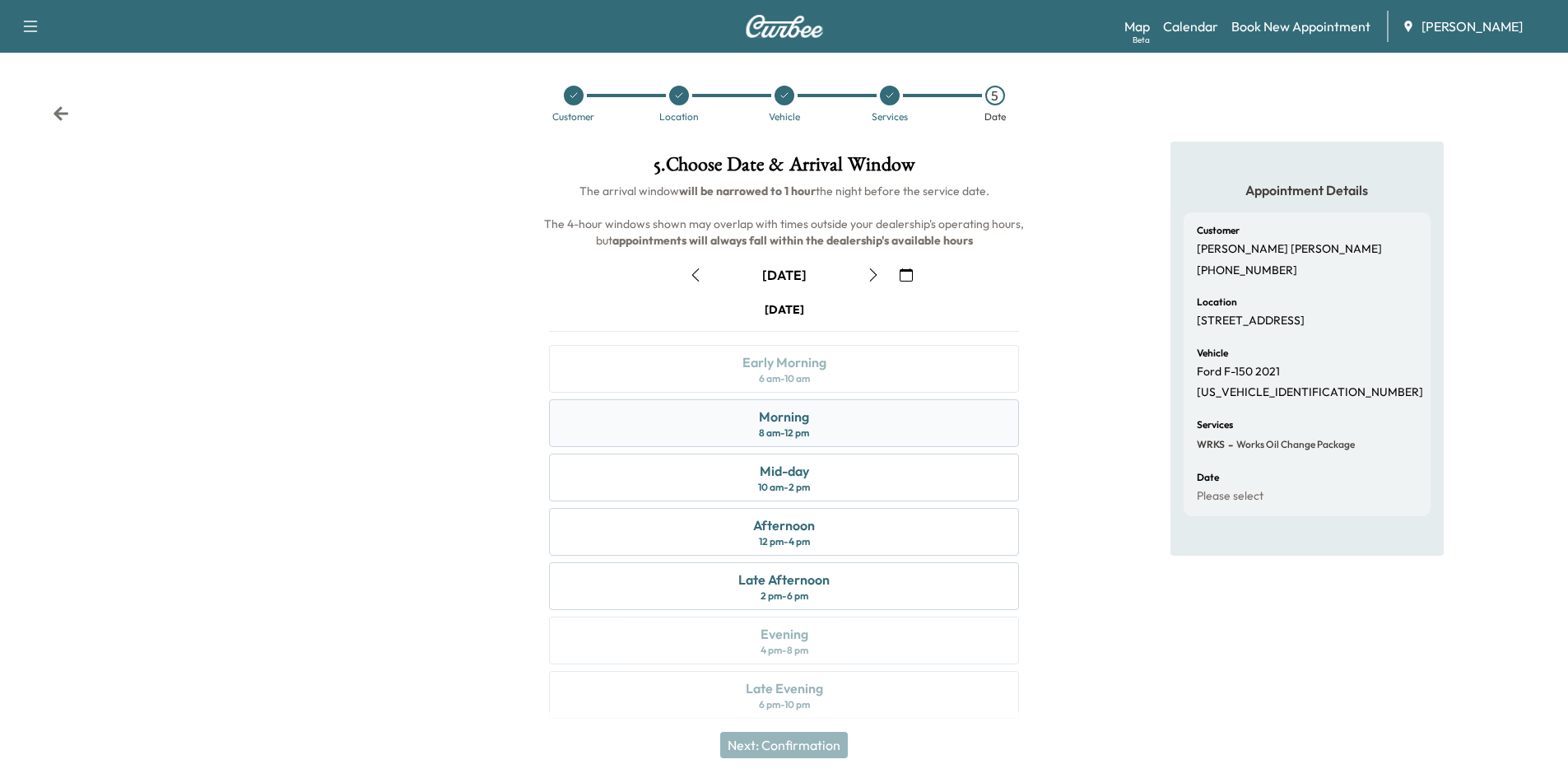
click at [841, 430] on div "Morning 8 am - 12 pm" at bounding box center [784, 423] width 470 height 48
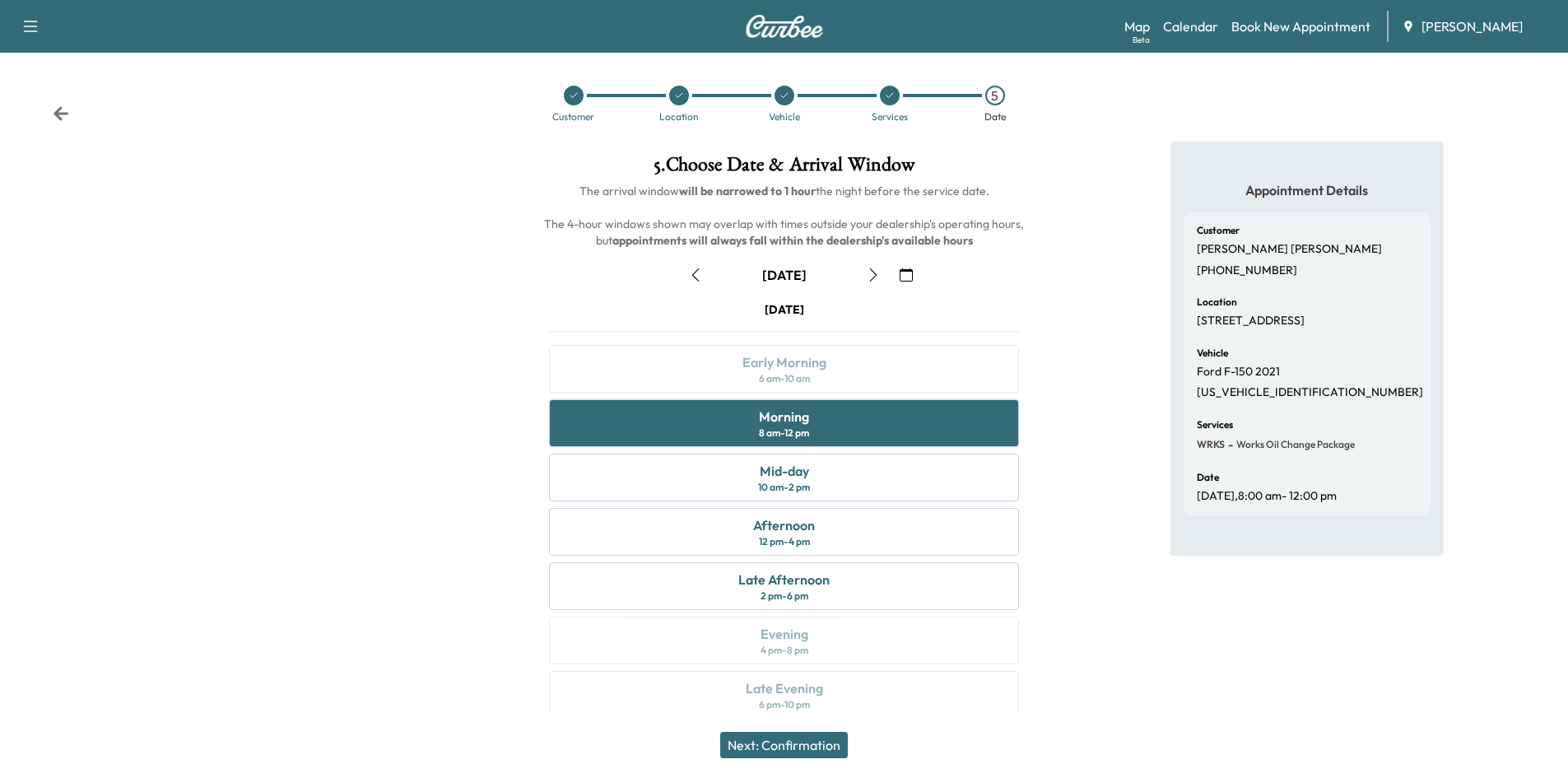
click at [784, 733] on div "Next: Confirmation" at bounding box center [784, 745] width 1568 height 66
click at [783, 740] on button "Next: Confirmation" at bounding box center [784, 745] width 127 height 26
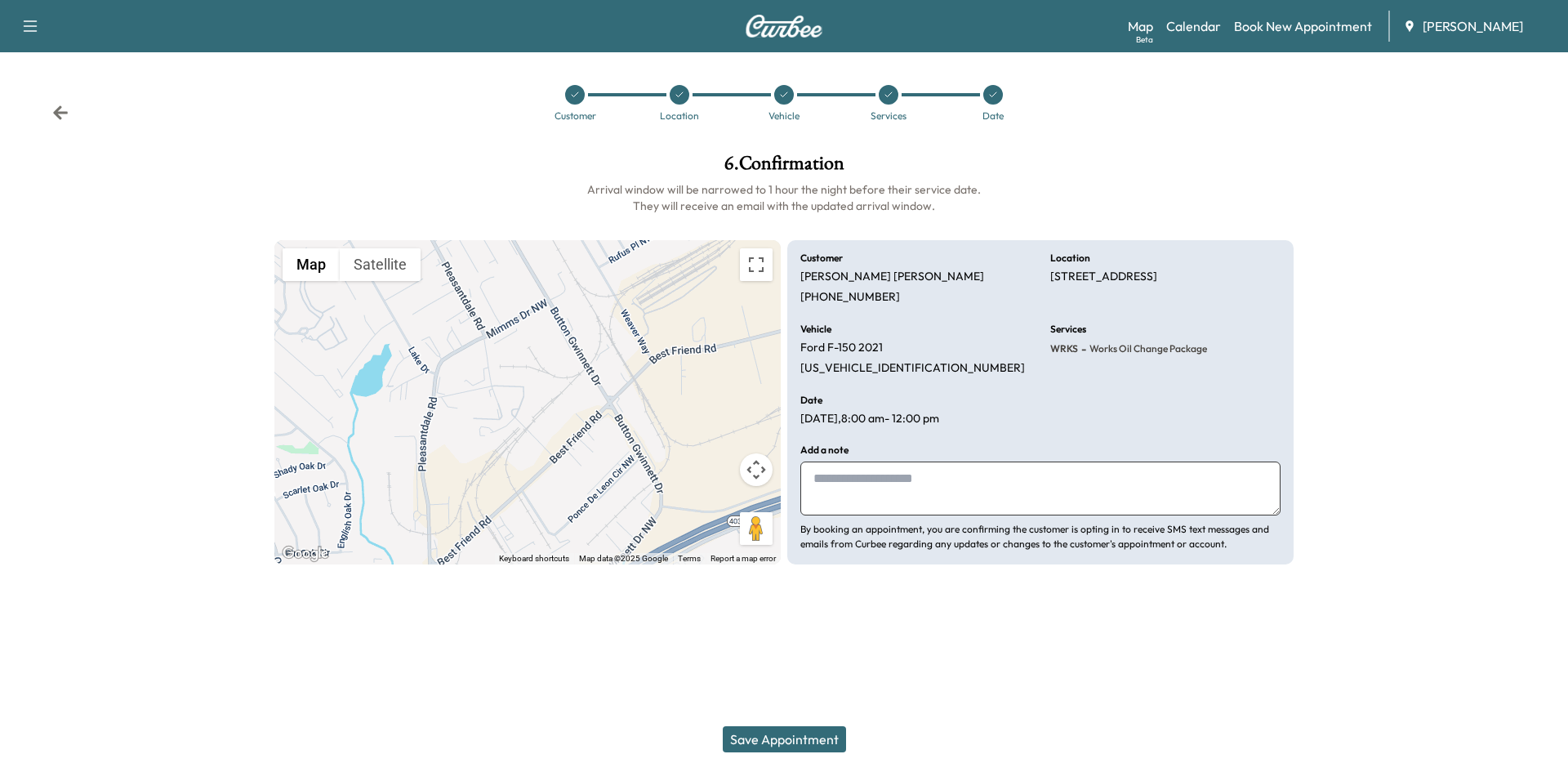
click at [889, 484] on textarea at bounding box center [1041, 488] width 481 height 54
click at [782, 742] on button "Save Appointment" at bounding box center [784, 739] width 124 height 26
